Goal: Transaction & Acquisition: Purchase product/service

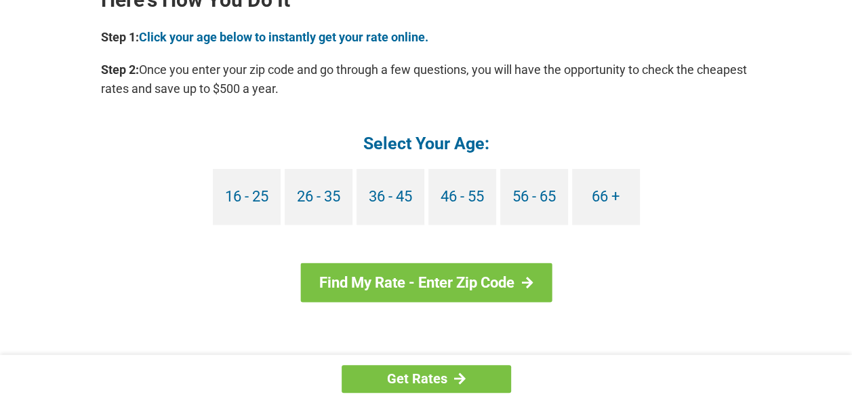
scroll to position [1288, 0]
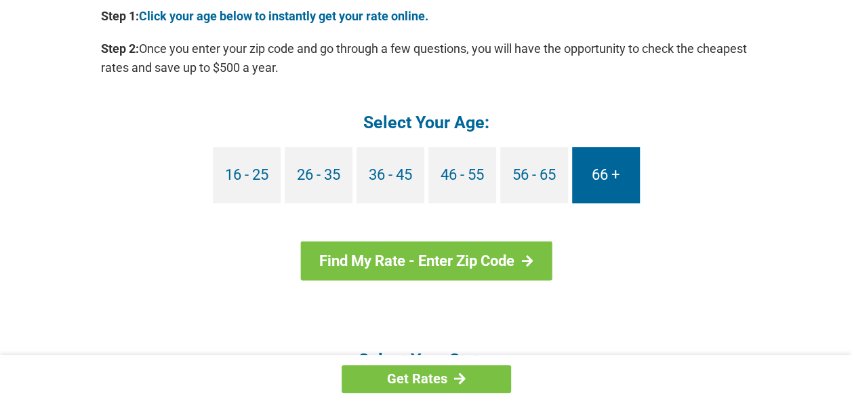
click at [598, 174] on link "66 +" at bounding box center [606, 175] width 68 height 56
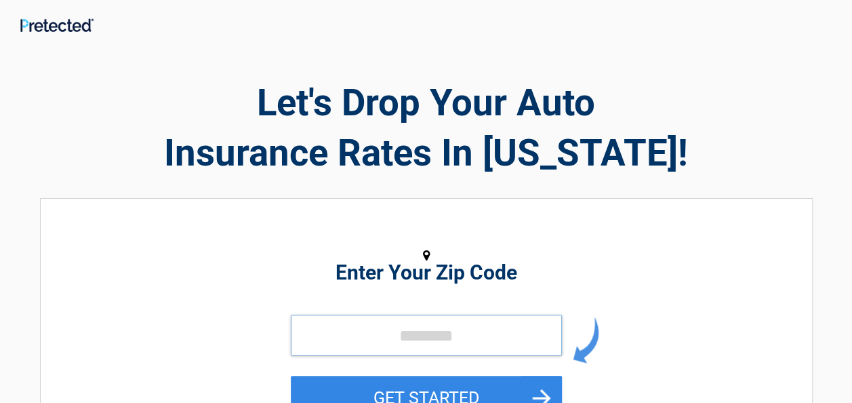
click at [490, 331] on input "tel" at bounding box center [426, 335] width 271 height 41
type input "*****"
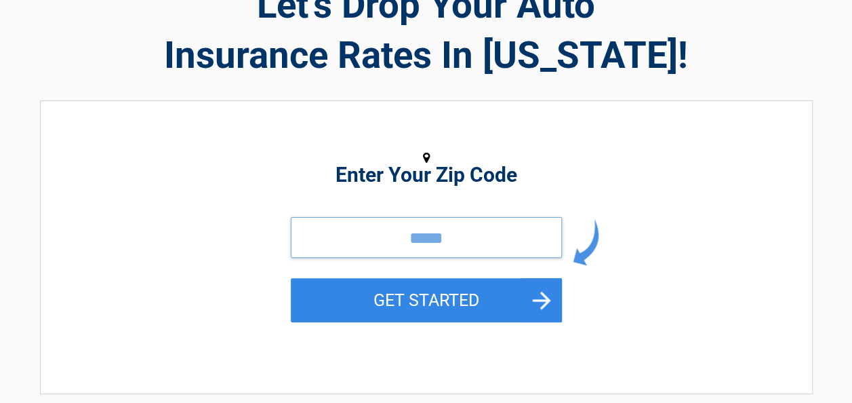
scroll to position [136, 0]
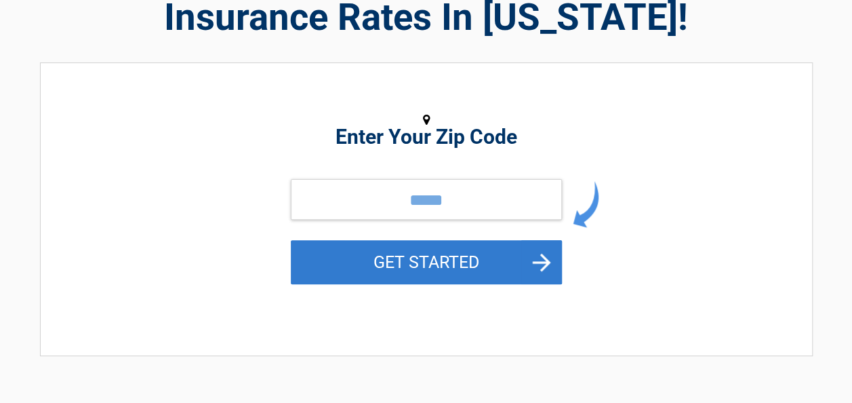
click at [542, 256] on button "GET STARTED" at bounding box center [426, 262] width 271 height 44
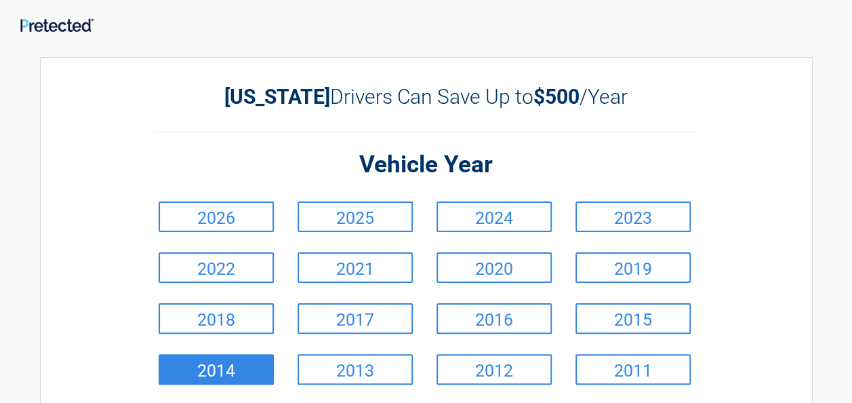
click at [249, 359] on link "2014" at bounding box center [216, 369] width 115 height 31
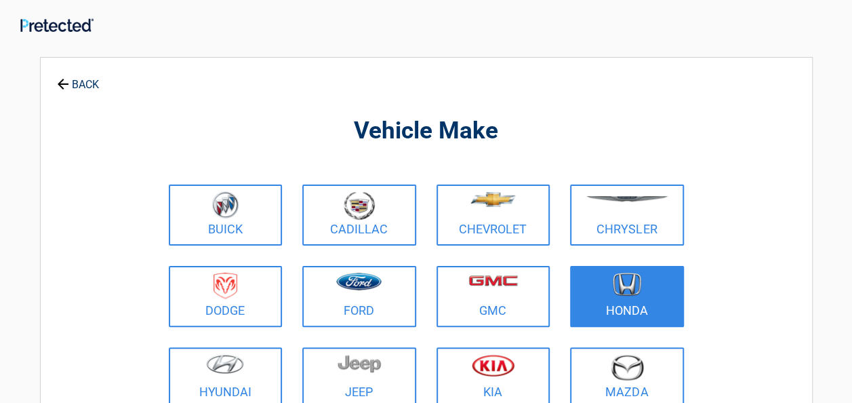
click at [616, 294] on img at bounding box center [627, 284] width 28 height 24
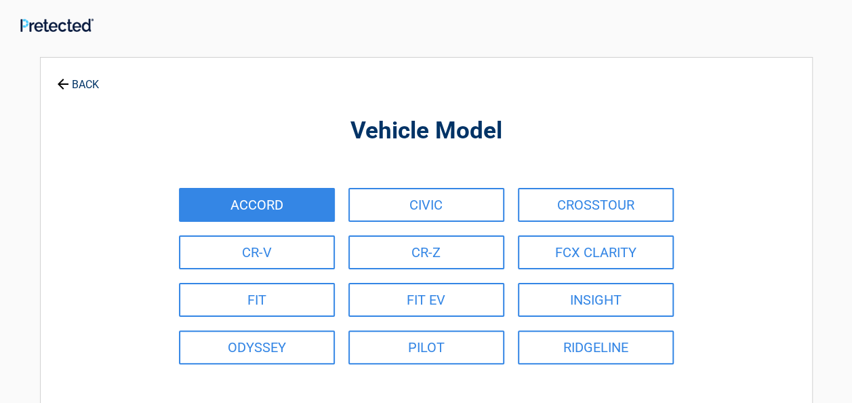
click at [310, 192] on link "ACCORD" at bounding box center [257, 205] width 156 height 34
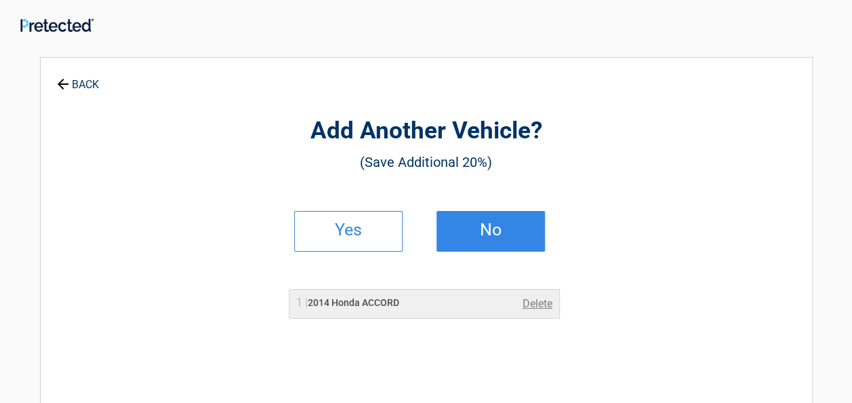
click at [470, 243] on link "No" at bounding box center [491, 231] width 108 height 41
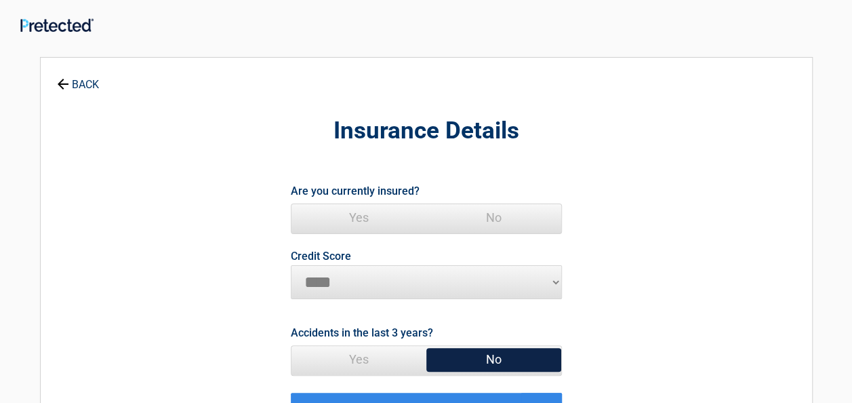
click at [361, 213] on span "Yes" at bounding box center [358, 217] width 135 height 27
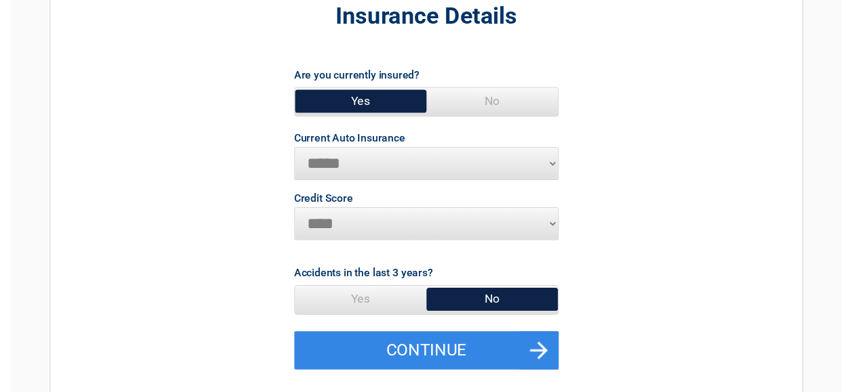
scroll to position [136, 0]
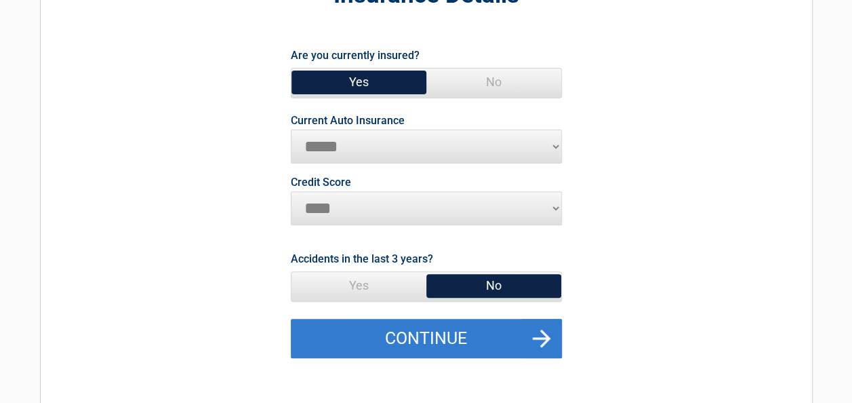
click at [541, 328] on button "Continue" at bounding box center [426, 338] width 271 height 39
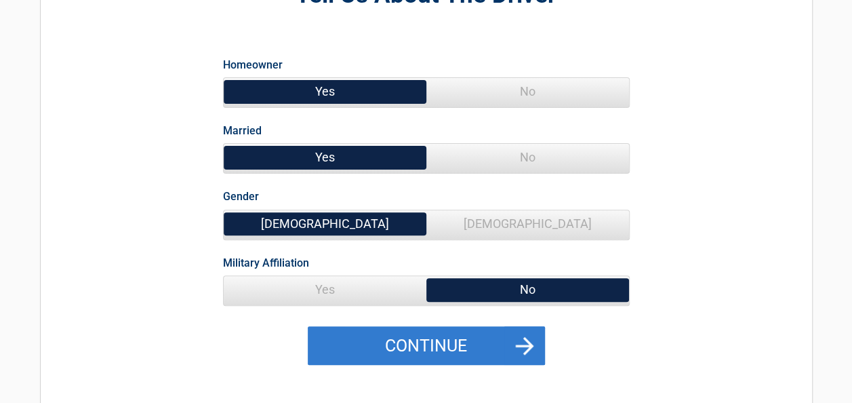
click at [523, 346] on button "Continue" at bounding box center [426, 345] width 237 height 39
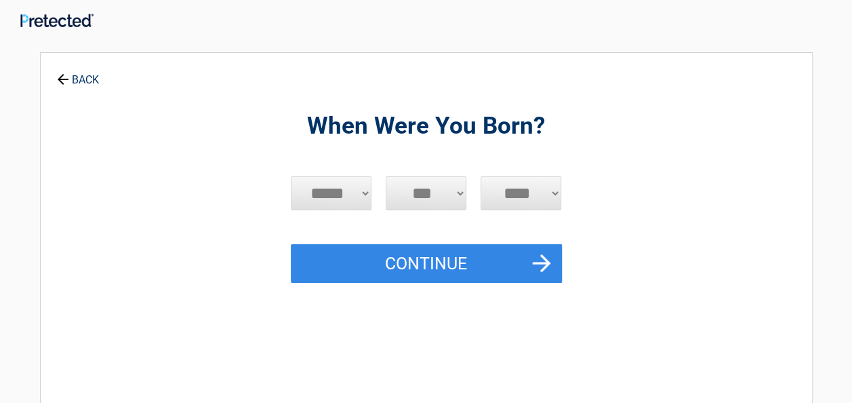
scroll to position [0, 0]
